Goal: Transaction & Acquisition: Purchase product/service

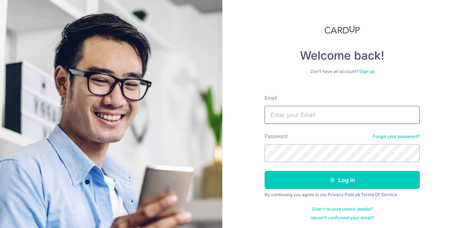
click at [306, 122] on input "Email" at bounding box center [342, 115] width 155 height 18
type input "isaac_seah1309@hotmail.com"
click at [265, 171] on button "Log in" at bounding box center [342, 180] width 155 height 18
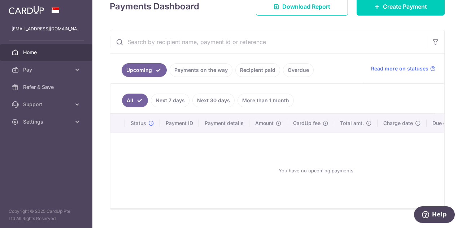
scroll to position [110, 0]
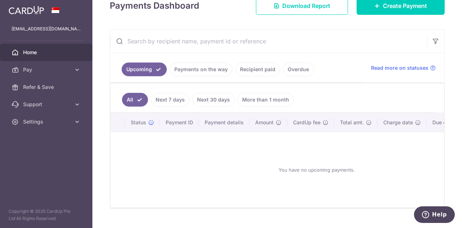
click at [252, 65] on link "Recipient paid" at bounding box center [257, 69] width 45 height 14
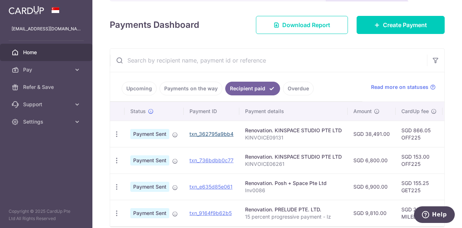
scroll to position [18, 0]
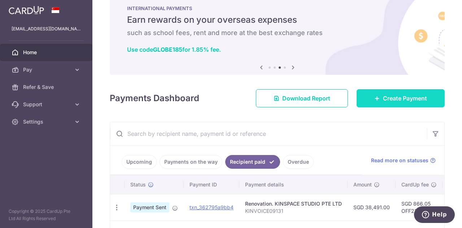
click at [421, 90] on link "Create Payment" at bounding box center [401, 98] width 88 height 18
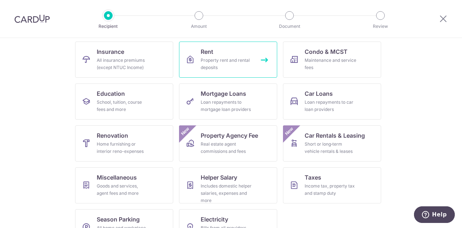
scroll to position [95, 0]
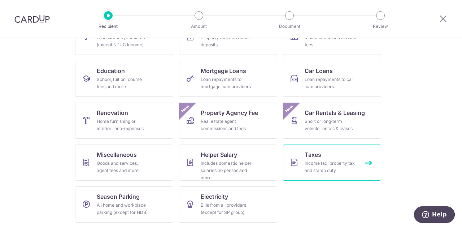
click at [316, 167] on div "Income tax, property tax and stamp duty" at bounding box center [331, 167] width 52 height 14
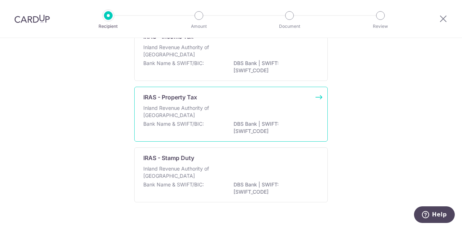
scroll to position [36, 0]
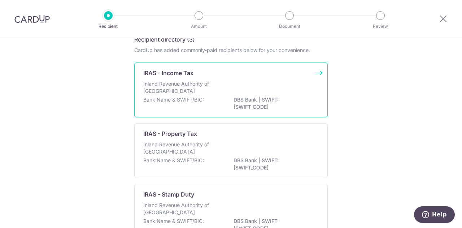
click at [212, 97] on div "Bank Name & SWIFT/BIC: DBS Bank | SWIFT: [SWIFT_CODE]" at bounding box center [230, 103] width 175 height 15
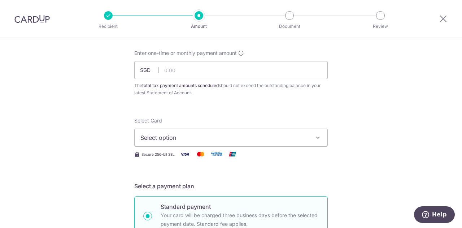
scroll to position [72, 0]
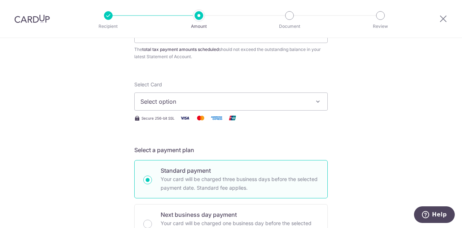
click at [226, 98] on span "Select option" at bounding box center [224, 101] width 168 height 9
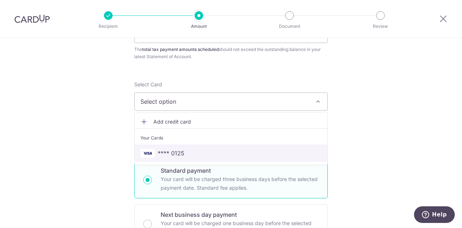
click at [211, 152] on span "**** 0125" at bounding box center [230, 153] width 181 height 9
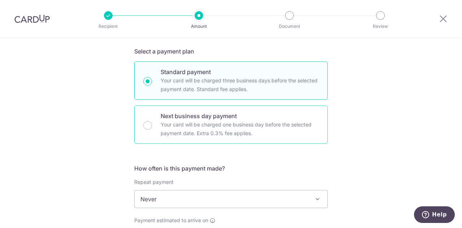
scroll to position [253, 0]
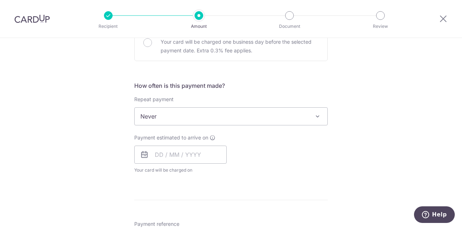
click at [167, 117] on span "Never" at bounding box center [231, 116] width 193 height 17
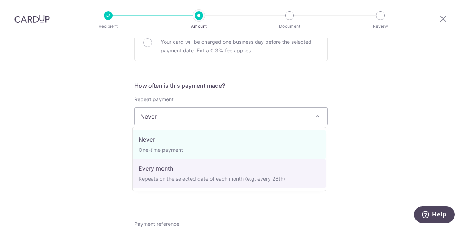
select select "3"
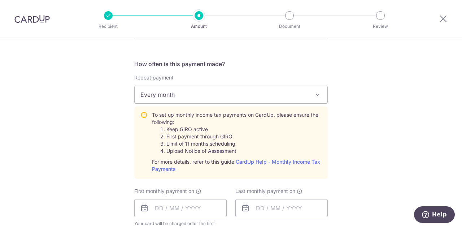
scroll to position [289, 0]
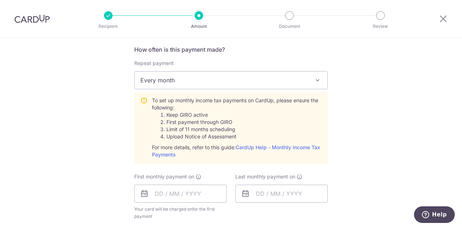
click at [163, 82] on span "Every month" at bounding box center [231, 79] width 193 height 17
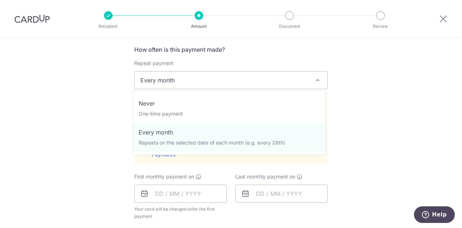
click at [105, 100] on div "Tell us more about your payment Enter one-time or monthly payment amount SGD Th…" at bounding box center [231, 124] width 462 height 752
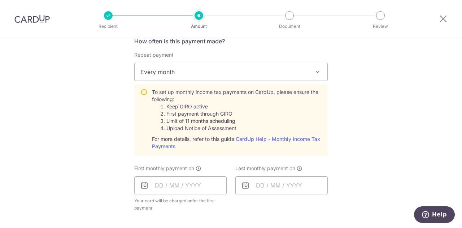
scroll to position [291, 0]
